Goal: Task Accomplishment & Management: Manage account settings

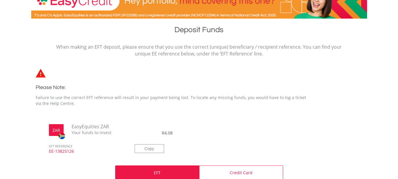
scroll to position [118, 0]
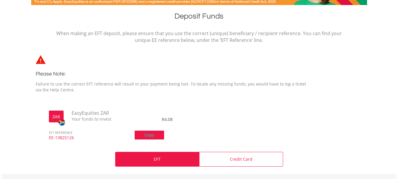
click at [149, 135] on button "Copy" at bounding box center [149, 134] width 29 height 9
click at [156, 162] on p "EFT" at bounding box center [157, 159] width 7 height 6
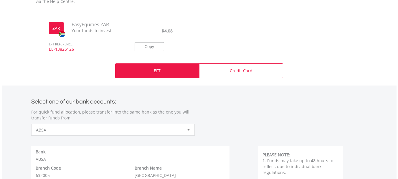
scroll to position [236, 0]
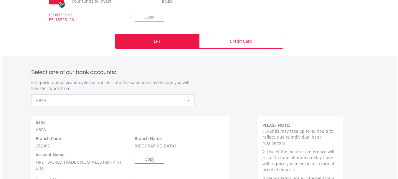
click at [186, 98] on div at bounding box center [189, 100] width 12 height 11
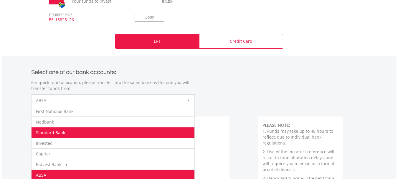
click at [140, 134] on li "Standard Bank" at bounding box center [113, 132] width 163 height 11
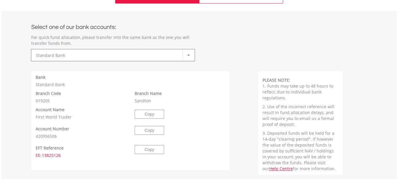
scroll to position [295, 0]
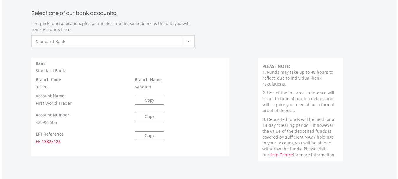
click at [148, 78] on label "Branch Name" at bounding box center [148, 80] width 27 height 6
click at [59, 70] on div "Bank Standard Bank" at bounding box center [130, 66] width 198 height 13
click at [37, 63] on label "Bank" at bounding box center [41, 63] width 10 height 6
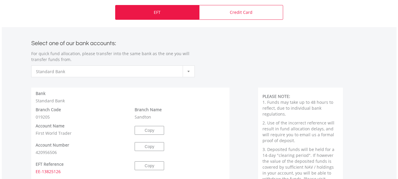
scroll to position [265, 0]
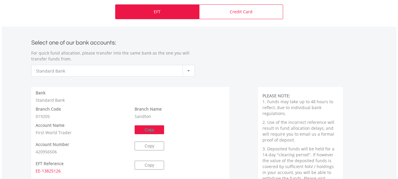
click at [145, 128] on button "Copy" at bounding box center [149, 129] width 29 height 9
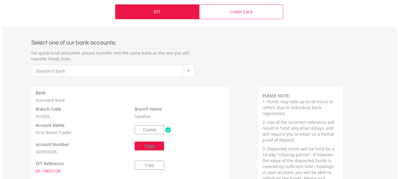
click at [145, 143] on button "Copy" at bounding box center [149, 145] width 29 height 9
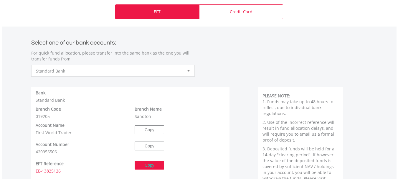
click at [145, 161] on button "Copy" at bounding box center [149, 165] width 29 height 9
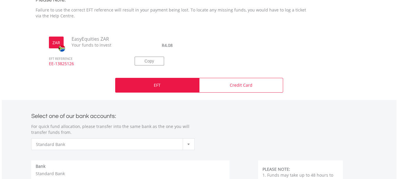
scroll to position [206, 0]
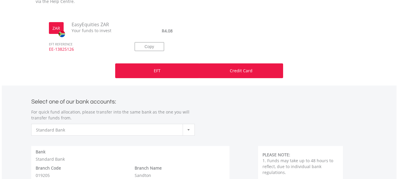
click at [223, 72] on div "Credit Card" at bounding box center [241, 70] width 84 height 15
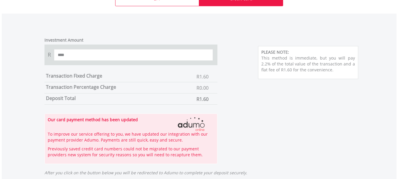
scroll to position [265, 0]
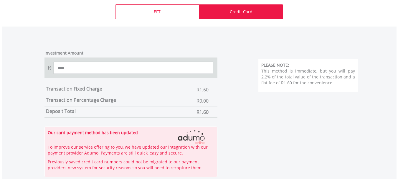
click at [79, 67] on input "****" at bounding box center [133, 68] width 159 height 12
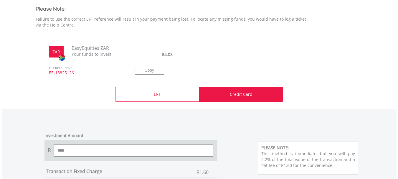
scroll to position [177, 0]
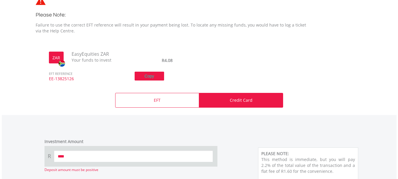
click at [143, 73] on button "Copy" at bounding box center [149, 76] width 29 height 9
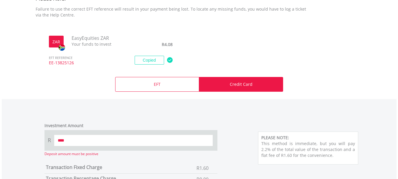
scroll to position [206, 0]
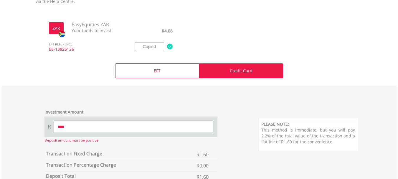
click at [111, 127] on input "****" at bounding box center [133, 127] width 159 height 12
type input "*"
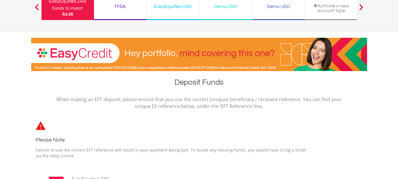
scroll to position [0, 0]
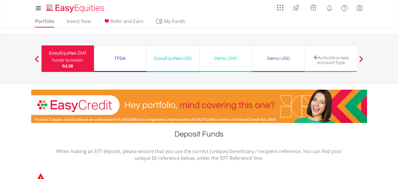
type input "***"
click at [42, 21] on link "Portfolio" at bounding box center [45, 22] width 24 height 9
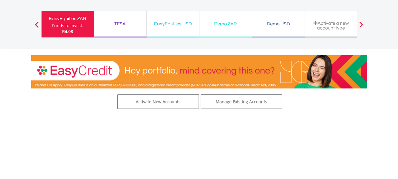
scroll to position [17, 0]
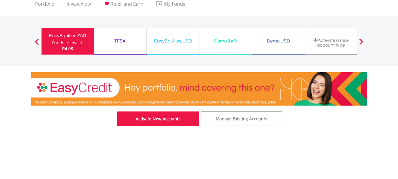
click at [157, 112] on link "Activate New Accounts" at bounding box center [158, 118] width 82 height 15
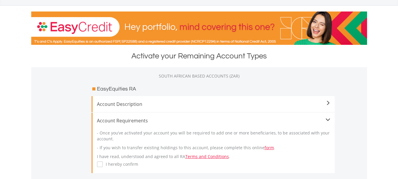
scroll to position [88, 0]
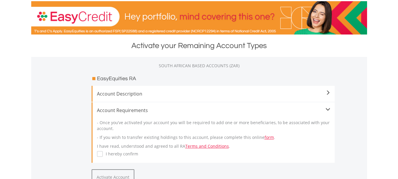
click at [169, 93] on span "Account Description" at bounding box center [213, 93] width 233 height 7
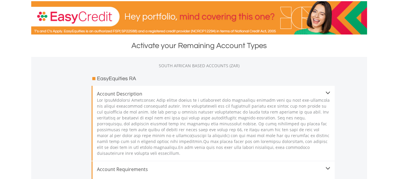
click at [169, 92] on span "Account Description" at bounding box center [213, 93] width 233 height 7
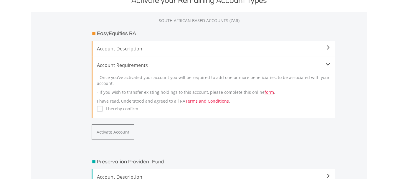
scroll to position [147, 0]
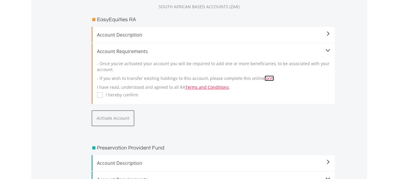
click at [265, 78] on link "form" at bounding box center [268, 78] width 9 height 6
click at [194, 87] on link "Terms and Conditions" at bounding box center [207, 87] width 44 height 6
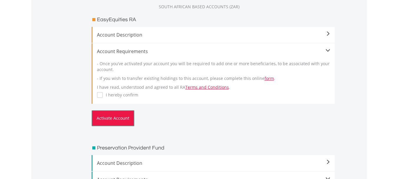
click at [108, 117] on button "Activate Account" at bounding box center [113, 118] width 43 height 16
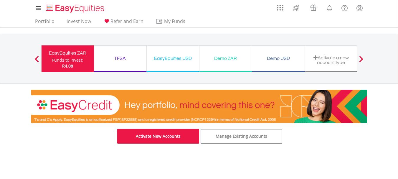
click at [152, 135] on link "Activate New Accounts" at bounding box center [158, 136] width 82 height 15
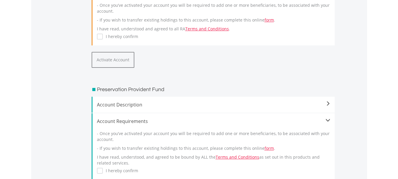
scroll to position [206, 0]
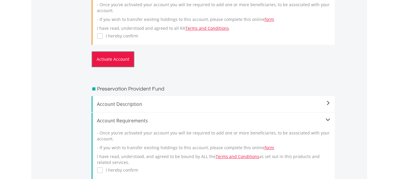
click at [118, 56] on button "Activate Account" at bounding box center [113, 59] width 43 height 16
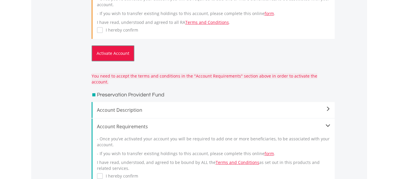
scroll to position [177, 0]
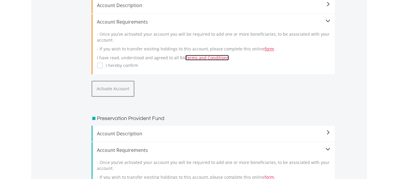
click at [191, 55] on link "Terms and Conditions" at bounding box center [207, 58] width 44 height 6
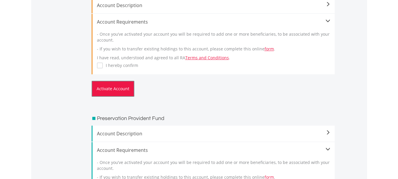
click at [122, 88] on button "Activate Account" at bounding box center [113, 89] width 43 height 16
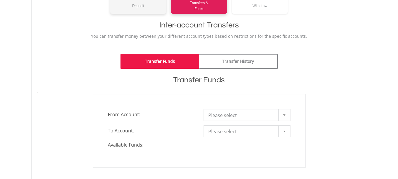
scroll to position [118, 0]
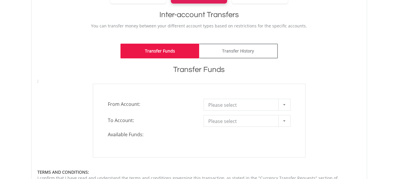
click at [243, 102] on span "Please select" at bounding box center [242, 105] width 69 height 12
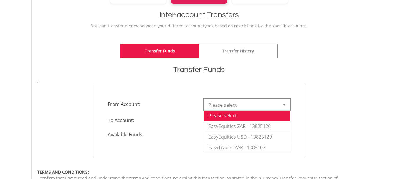
click at [189, 123] on span "To Account:" at bounding box center [151, 120] width 96 height 11
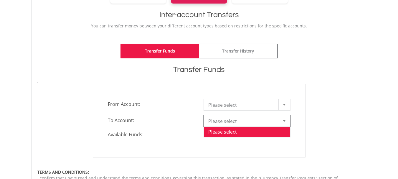
click at [215, 121] on span "Please select" at bounding box center [242, 121] width 69 height 12
click at [285, 120] on b at bounding box center [284, 120] width 2 height 1
click at [276, 121] on span "Please select" at bounding box center [242, 121] width 69 height 12
click at [254, 130] on li "Please select" at bounding box center [247, 131] width 86 height 11
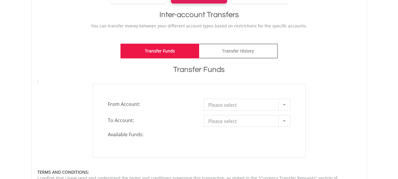
click at [233, 135] on div "Available Funds:" at bounding box center [198, 134] width 191 height 7
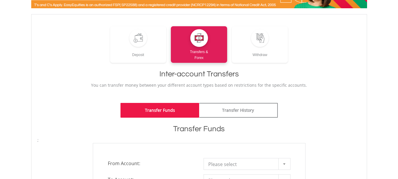
scroll to position [59, 0]
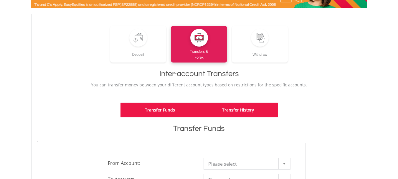
click at [225, 110] on link "Transfer History" at bounding box center [238, 109] width 79 height 15
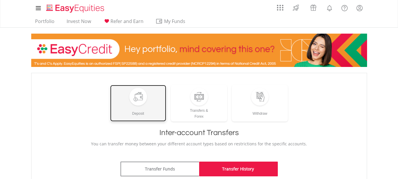
click at [144, 108] on div "Deposit" at bounding box center [138, 110] width 56 height 11
